Goal: Answer question/provide support: Answer question/provide support

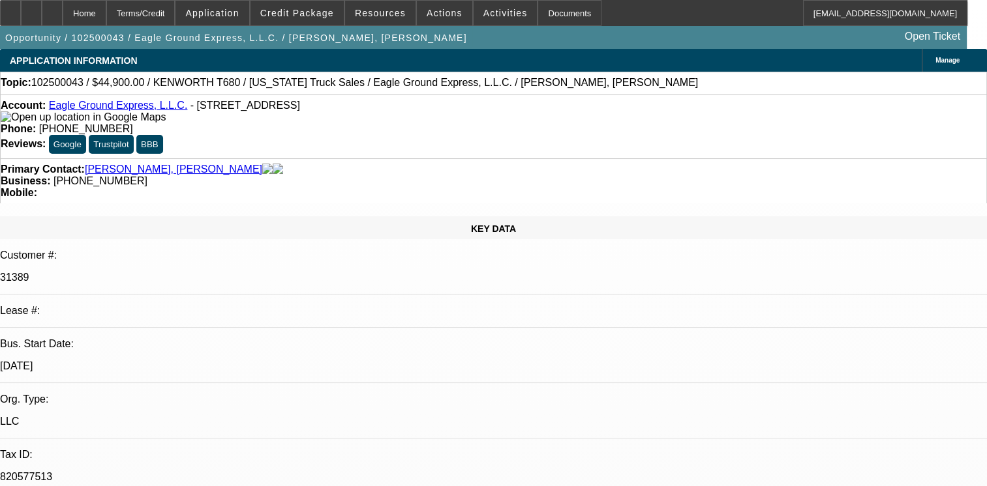
select select "0"
select select "2"
select select "0"
select select "0.15"
select select "2"
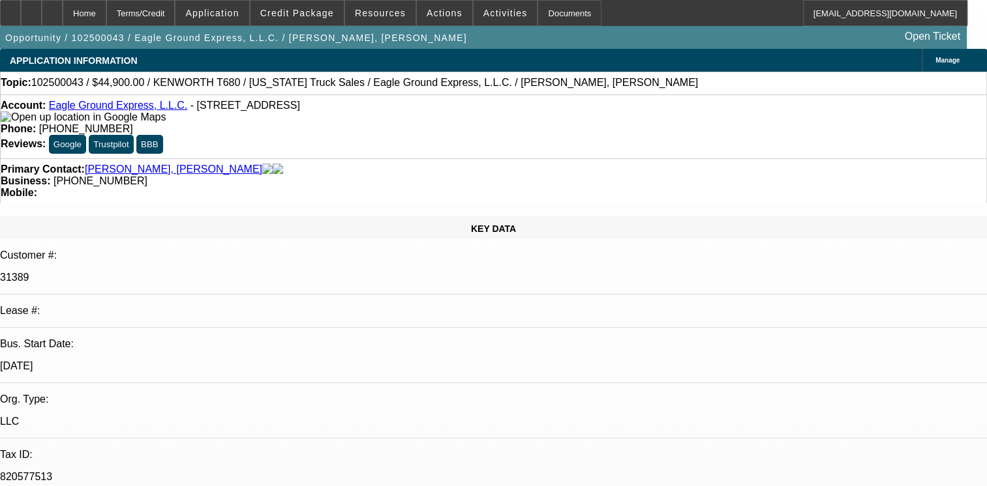
select select "0"
select select "2"
select select "0"
select select "1"
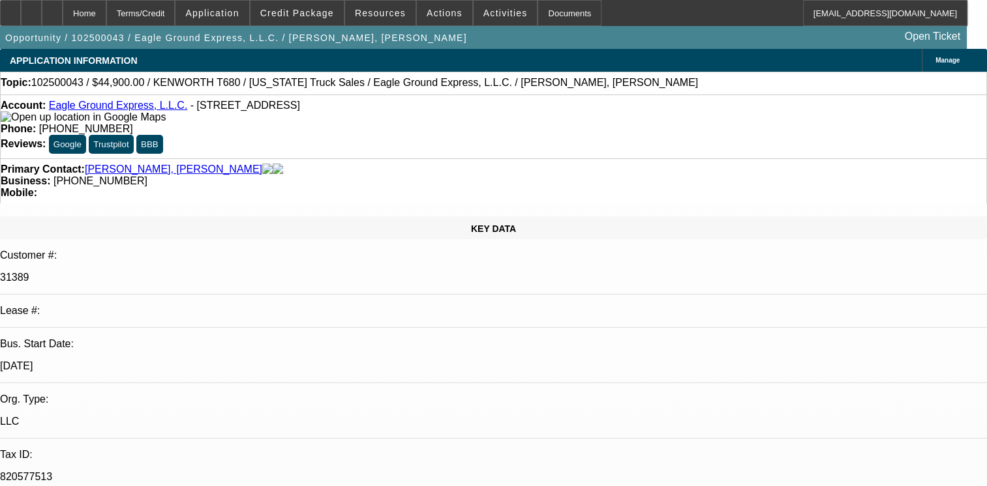
select select "2"
select select "6"
select select "1"
select select "2"
select select "6"
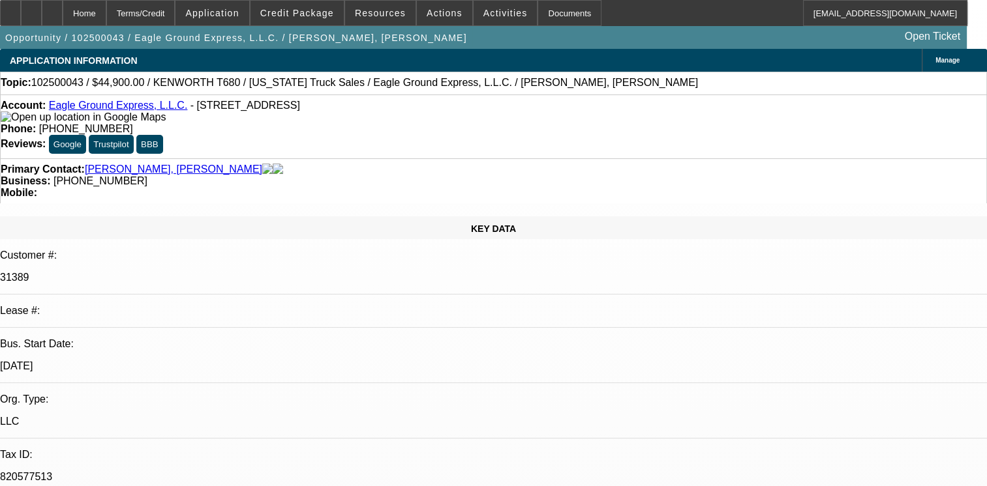
select select "1"
select select "2"
select select "6"
radio input "true"
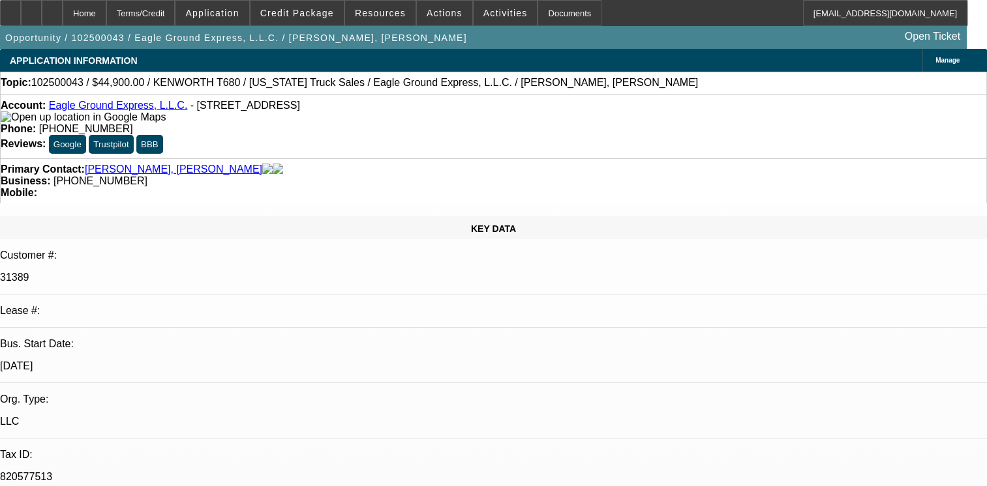
type textarea "01- SOLD DEAL NO HISTORY WITH BEACON TO MAKE AN OPINION."
radio input "true"
